Goal: Transaction & Acquisition: Purchase product/service

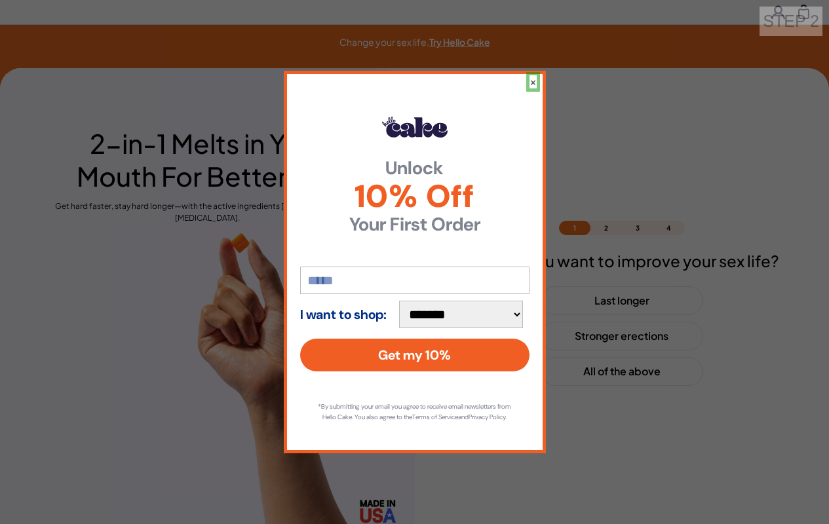
click at [532, 76] on button "×" at bounding box center [533, 81] width 7 height 13
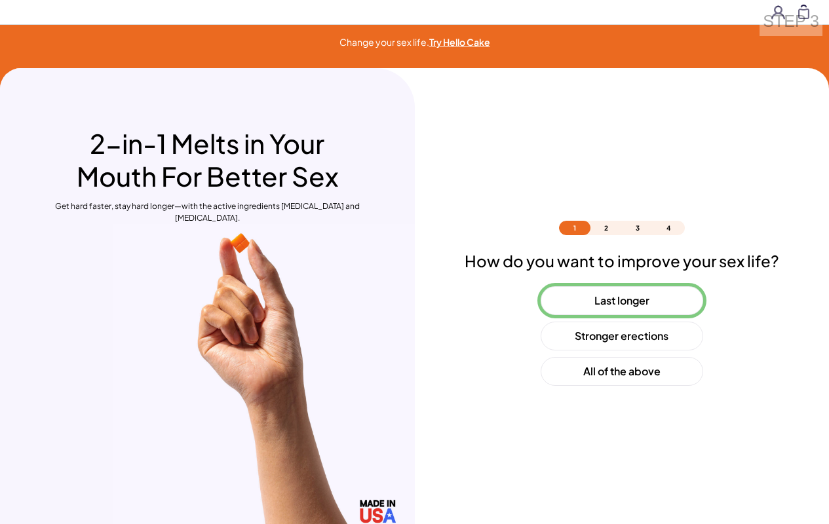
scroll to position [39, 0]
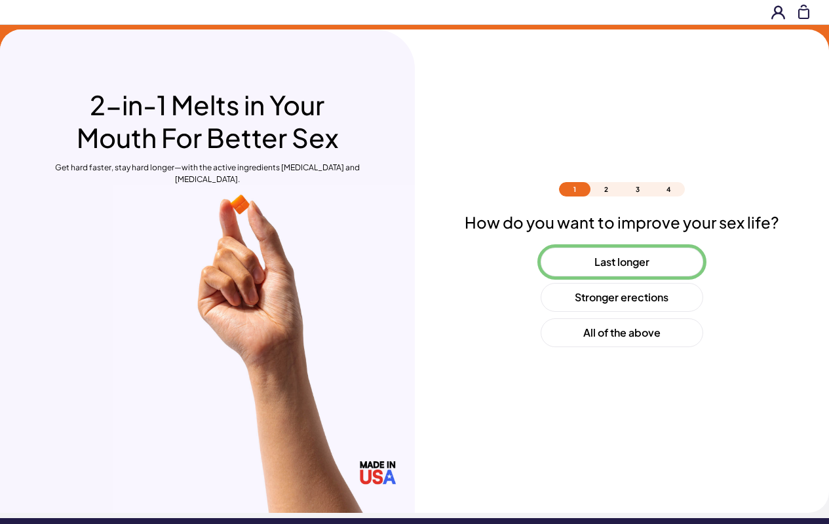
click at [621, 262] on button "Last longer" at bounding box center [622, 262] width 163 height 29
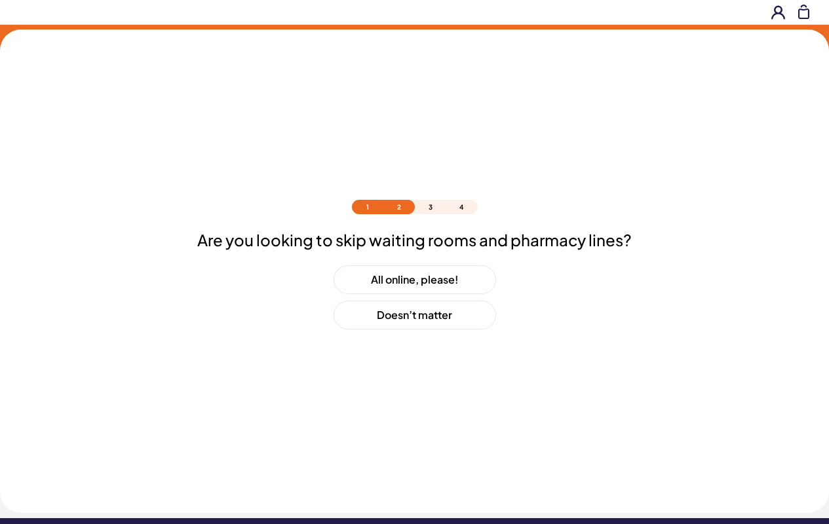
scroll to position [56, 0]
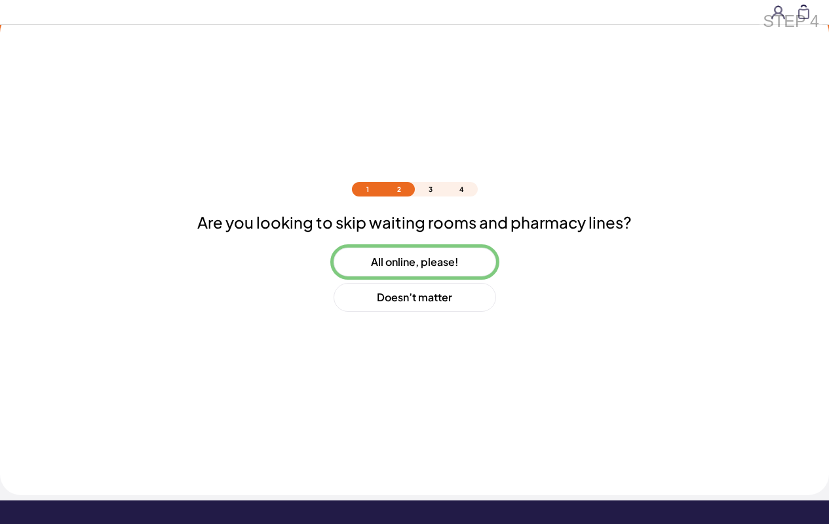
click at [414, 262] on button "All online, please!" at bounding box center [415, 262] width 163 height 29
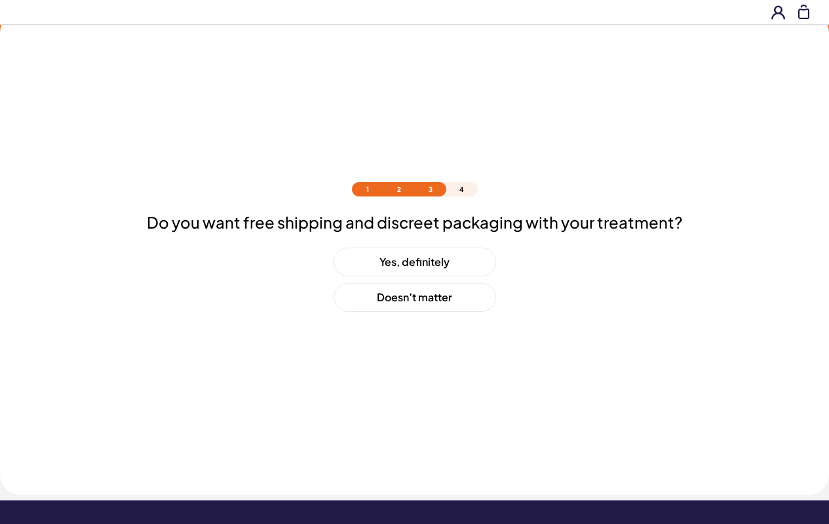
scroll to position [92, 0]
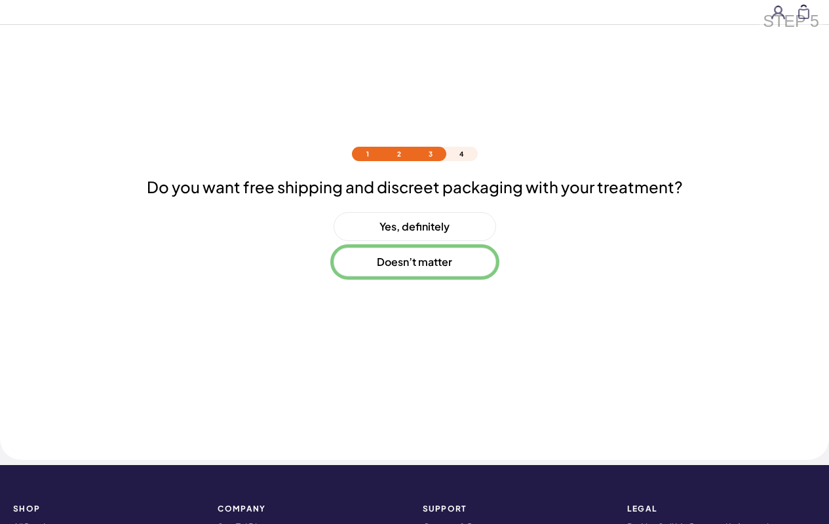
click at [414, 262] on button "Doesn’t matter" at bounding box center [415, 262] width 163 height 29
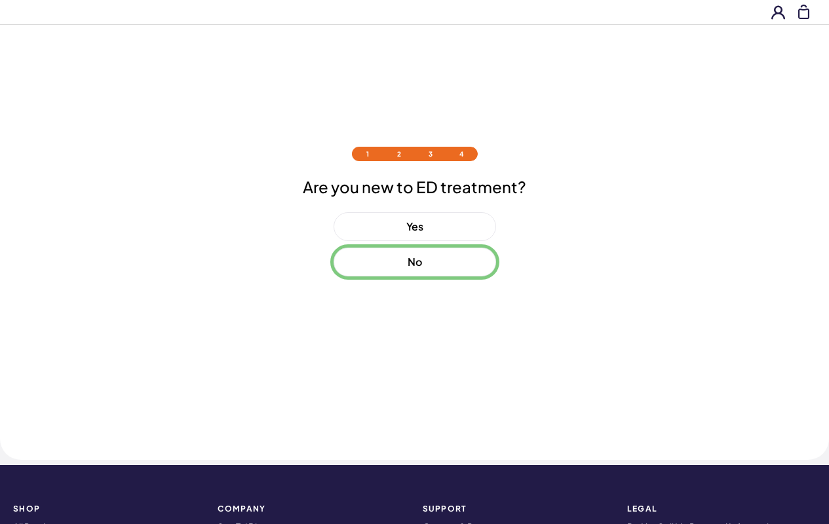
click at [414, 262] on button "No" at bounding box center [415, 262] width 163 height 29
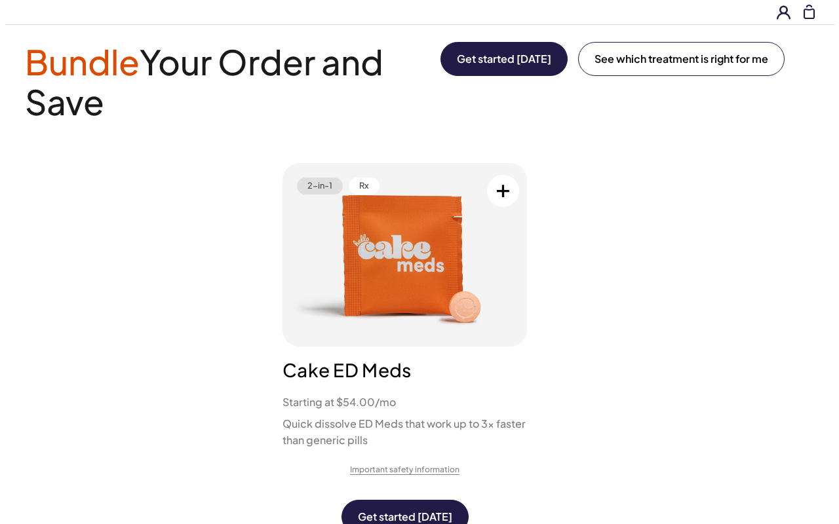
scroll to position [0, 0]
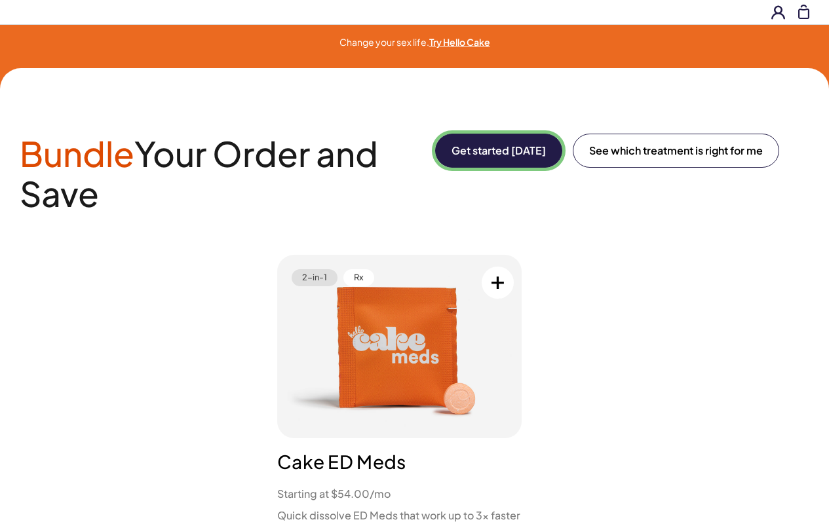
click at [496, 151] on button "Get started [DATE]" at bounding box center [498, 151] width 127 height 34
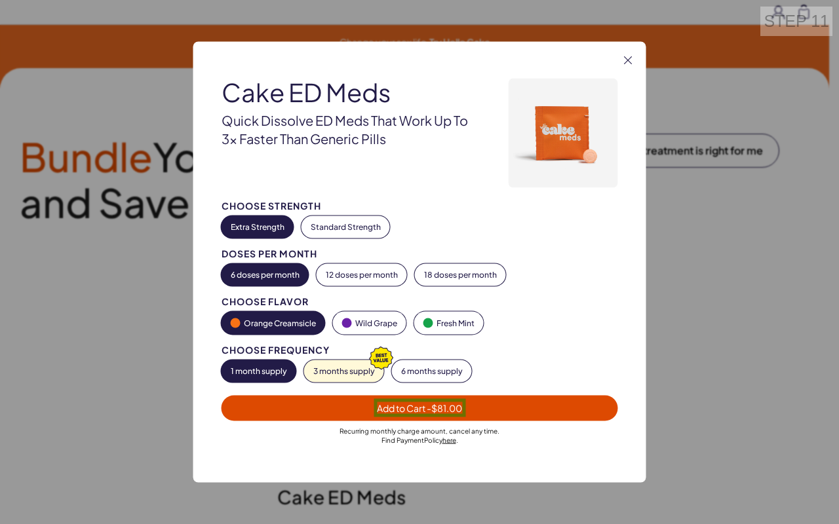
click at [419, 408] on span "Add to Cart - $81.00" at bounding box center [419, 408] width 85 height 12
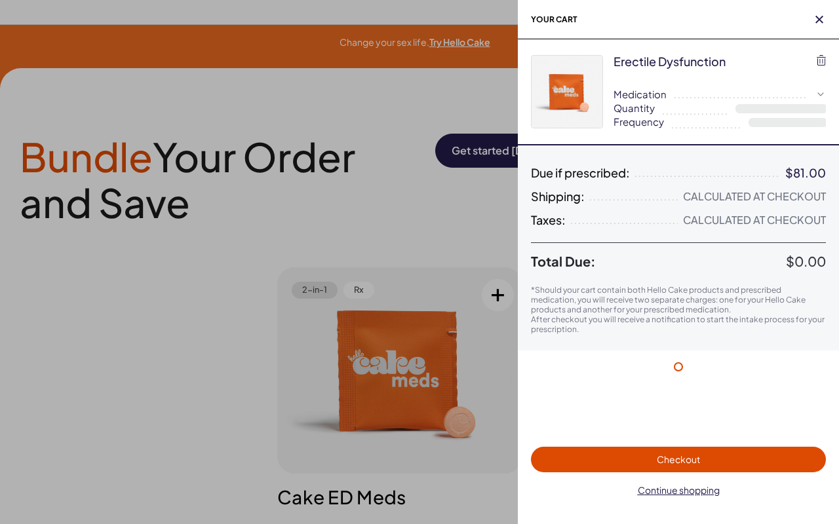
select select "*"
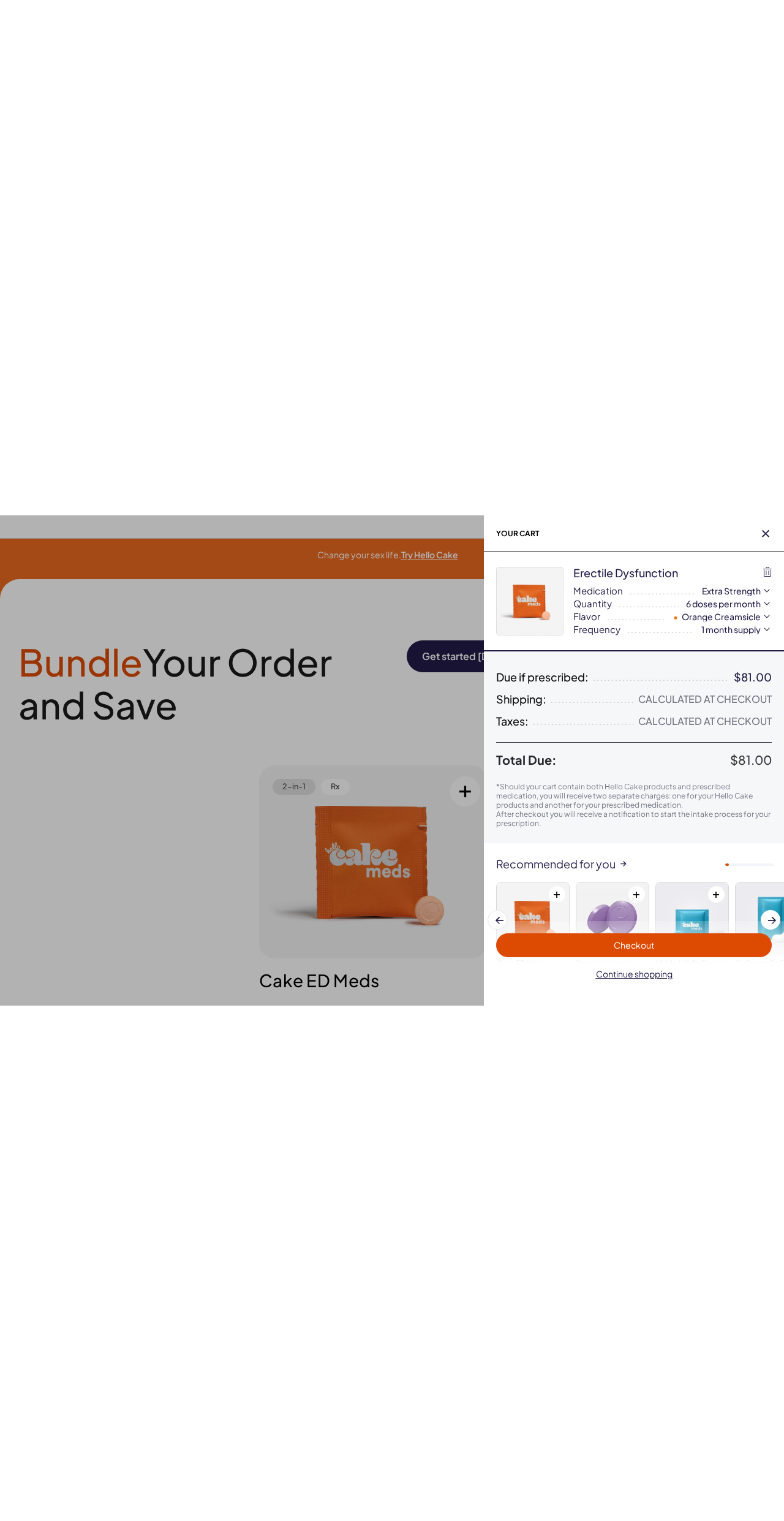
scroll to position [76, 0]
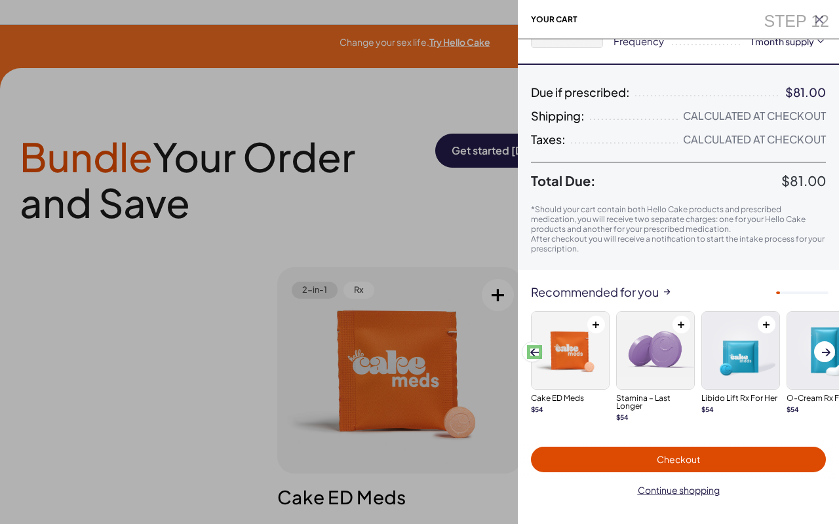
click at [534, 352] on span at bounding box center [534, 352] width 9 height 7
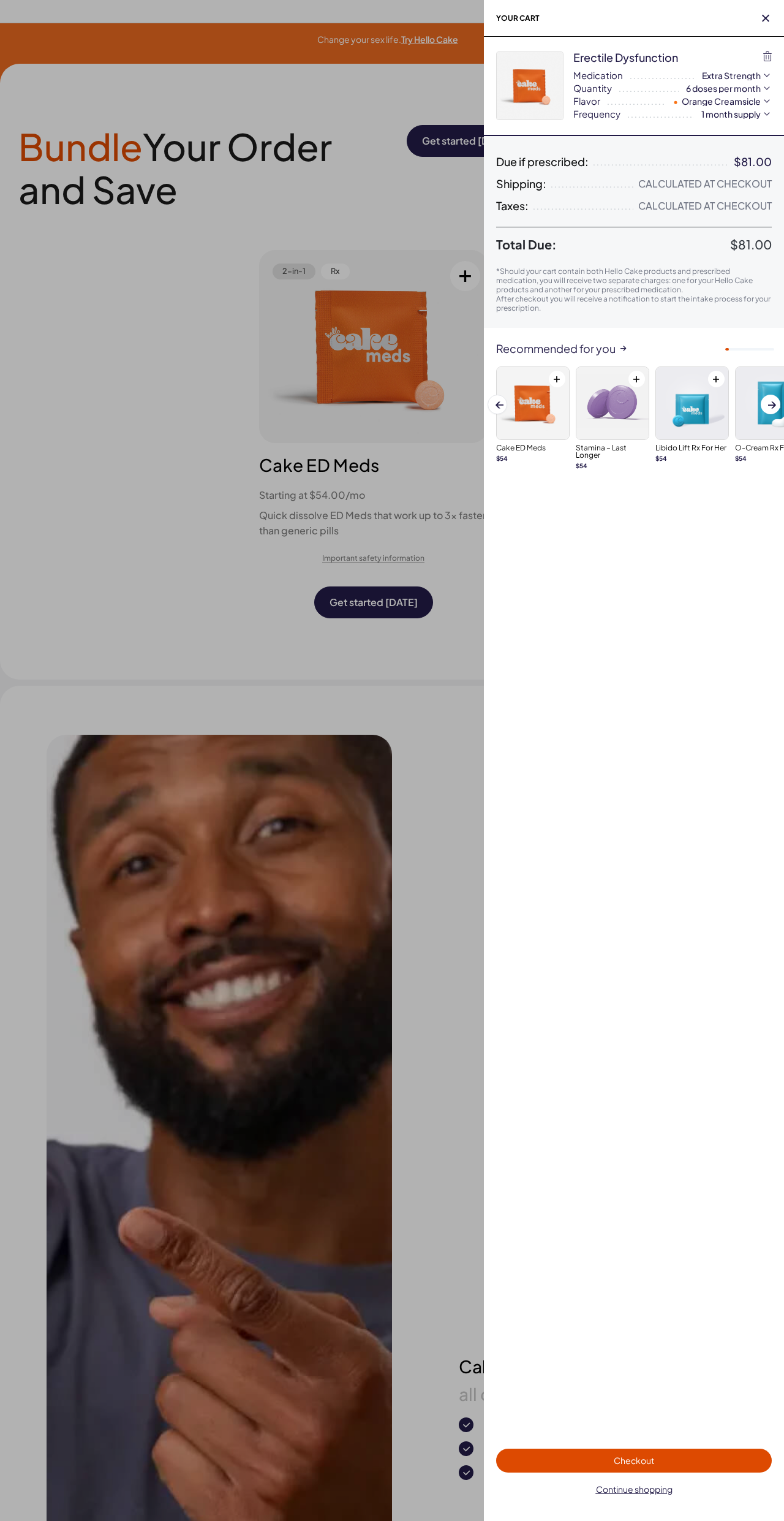
scroll to position [0, 0]
